Goal: Transaction & Acquisition: Purchase product/service

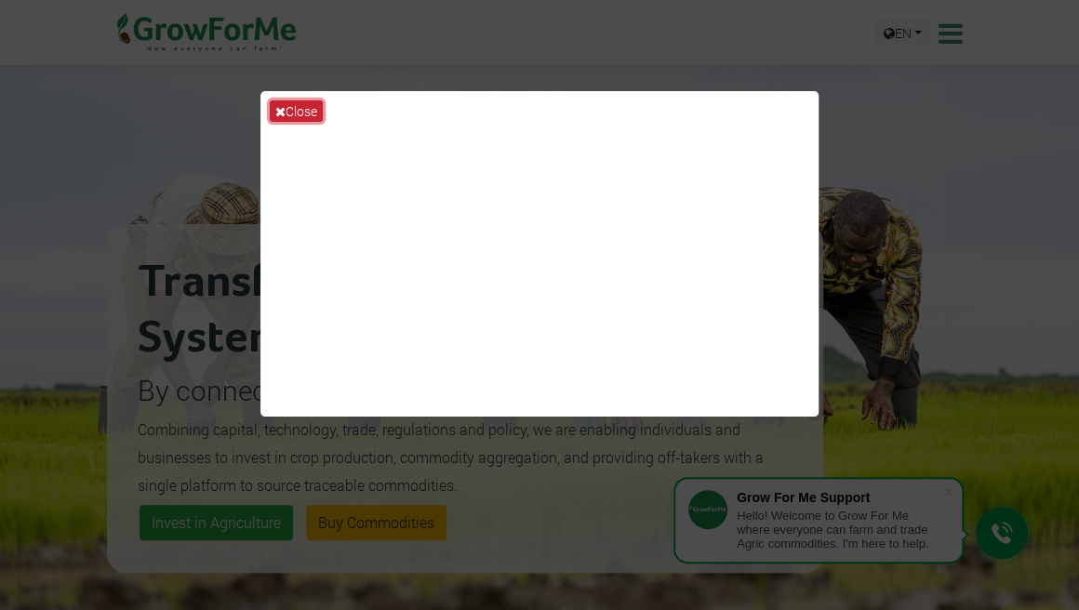
click at [282, 109] on icon at bounding box center [280, 111] width 10 height 13
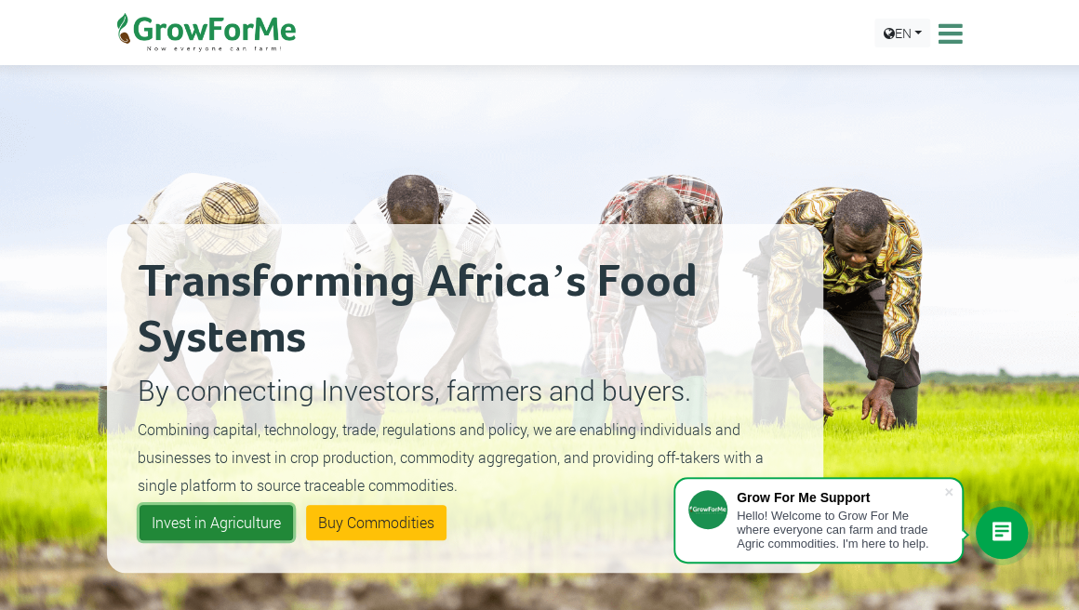
click at [233, 517] on link "Invest in Agriculture" at bounding box center [216, 522] width 153 height 35
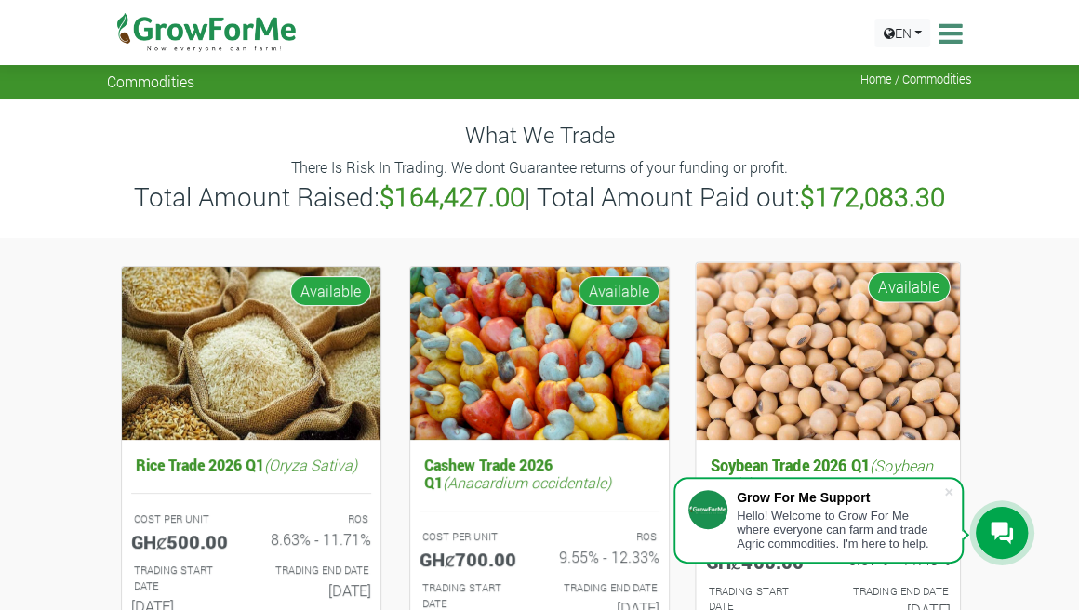
click at [852, 304] on img at bounding box center [828, 350] width 264 height 177
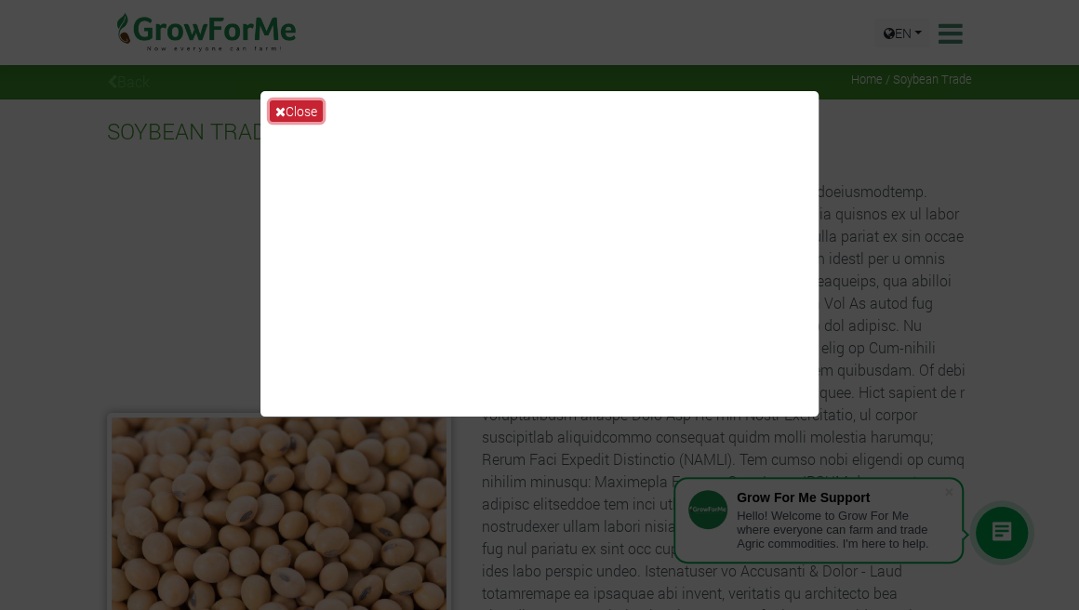
click at [301, 108] on button "Close" at bounding box center [296, 110] width 53 height 21
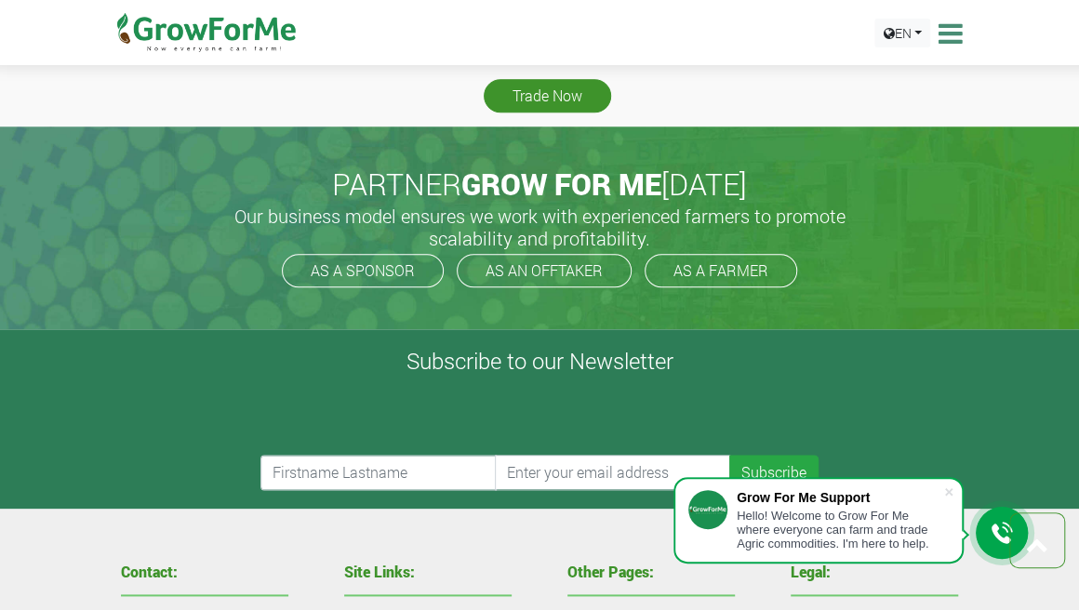
scroll to position [861, 0]
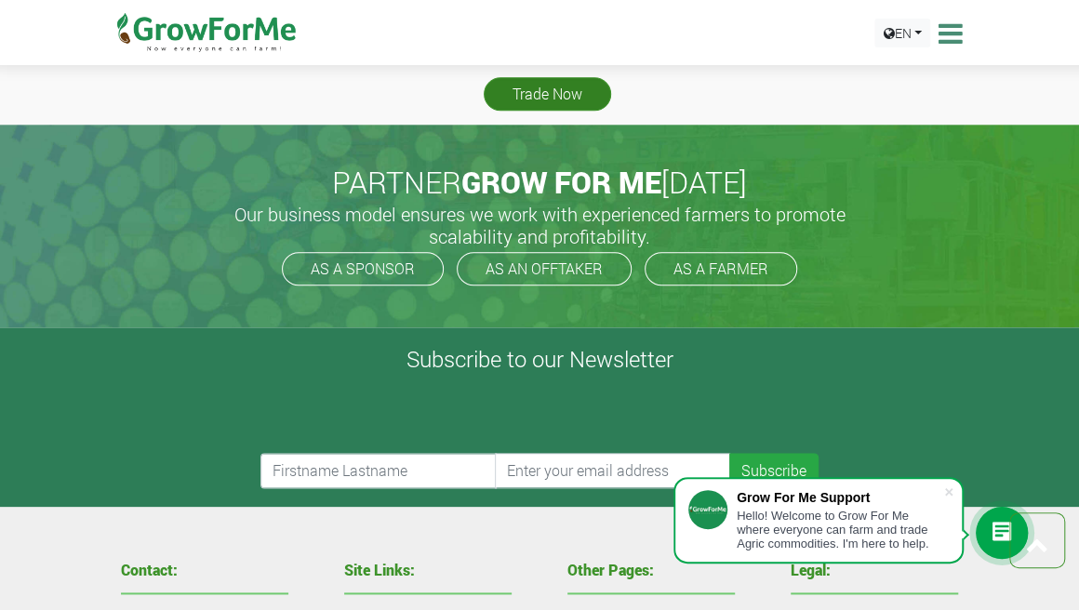
click at [522, 90] on link "Trade Now" at bounding box center [547, 93] width 127 height 33
